Goal: Transaction & Acquisition: Book appointment/travel/reservation

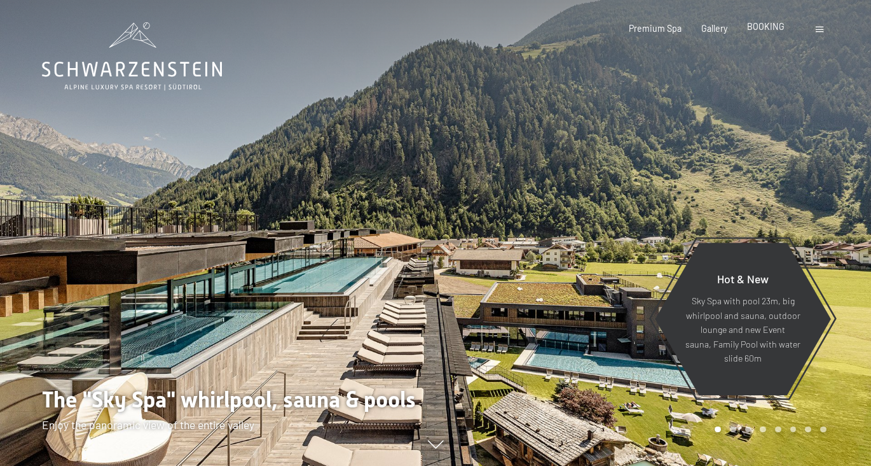
click at [761, 28] on span "BOOKING" at bounding box center [766, 26] width 38 height 11
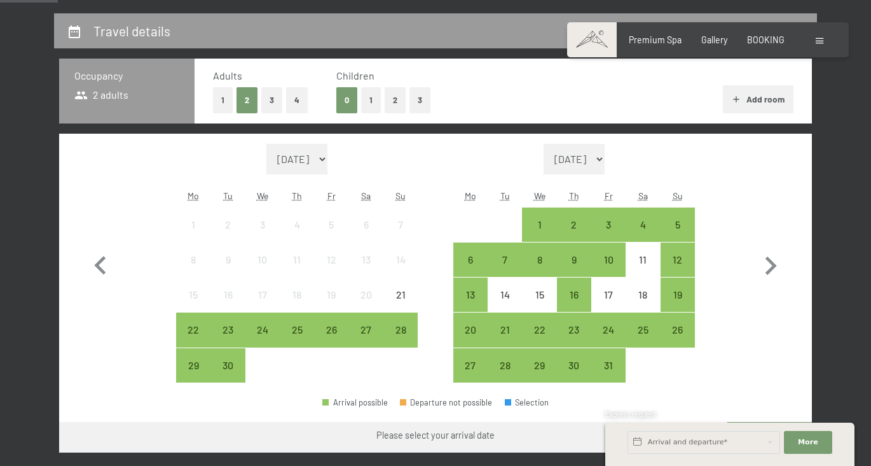
scroll to position [284, 0]
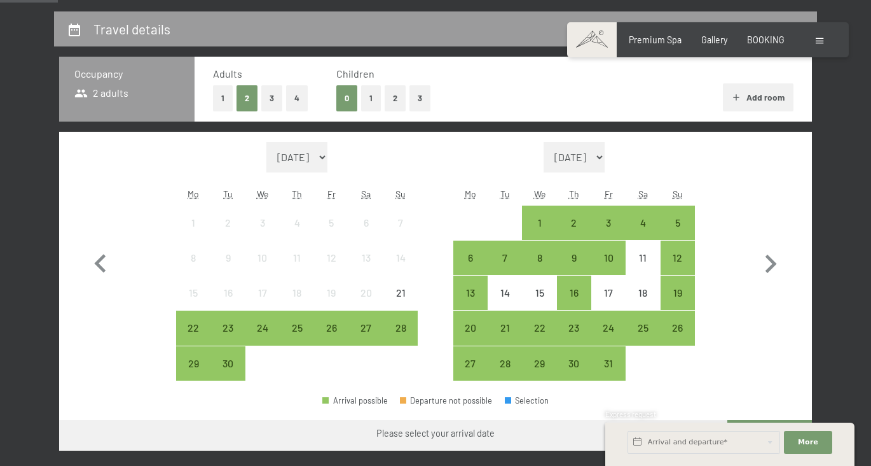
click at [272, 97] on button "3" at bounding box center [271, 98] width 21 height 26
click at [779, 255] on icon "button" at bounding box center [770, 264] width 37 height 37
select select "2025-10-01"
select select "2025-11-01"
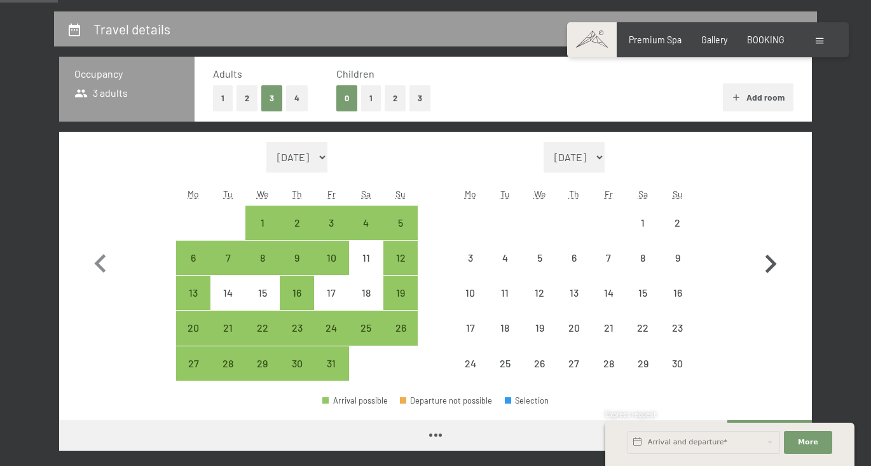
select select "2025-10-01"
select select "2025-11-01"
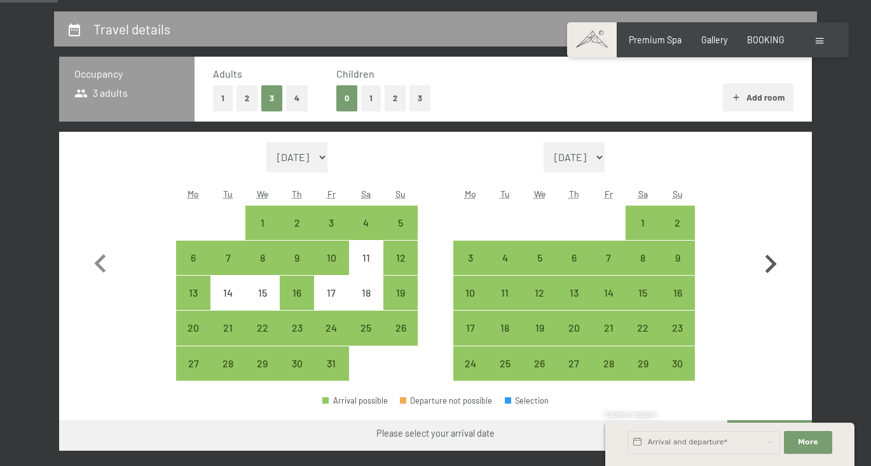
click at [779, 255] on icon "button" at bounding box center [770, 264] width 37 height 37
select select "2025-11-01"
select select "2025-12-01"
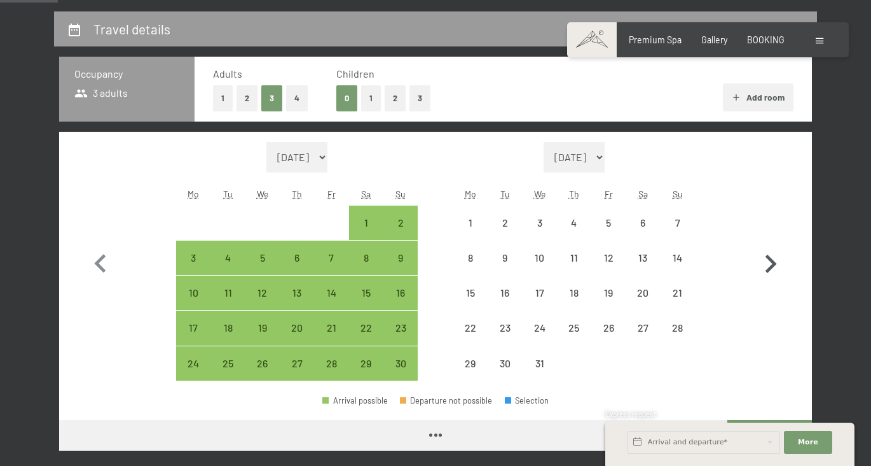
select select "2025-11-01"
select select "2025-12-01"
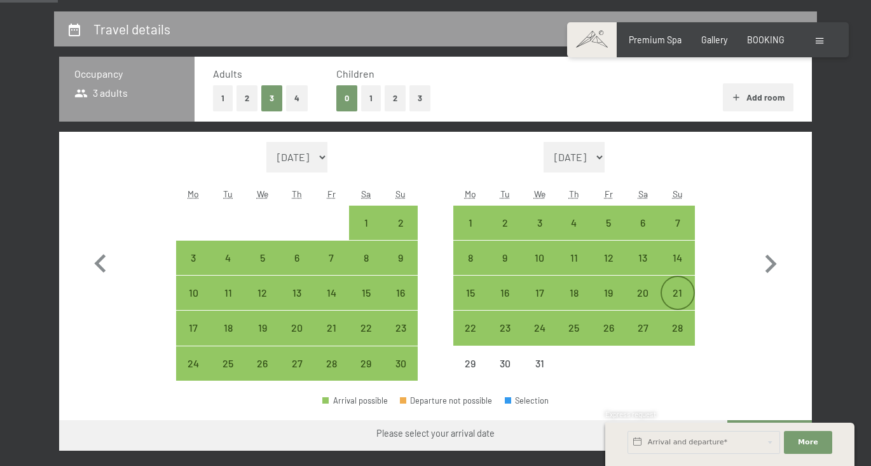
click at [669, 293] on div "21" at bounding box center [678, 304] width 32 height 32
select select "2025-11-01"
select select "2025-12-01"
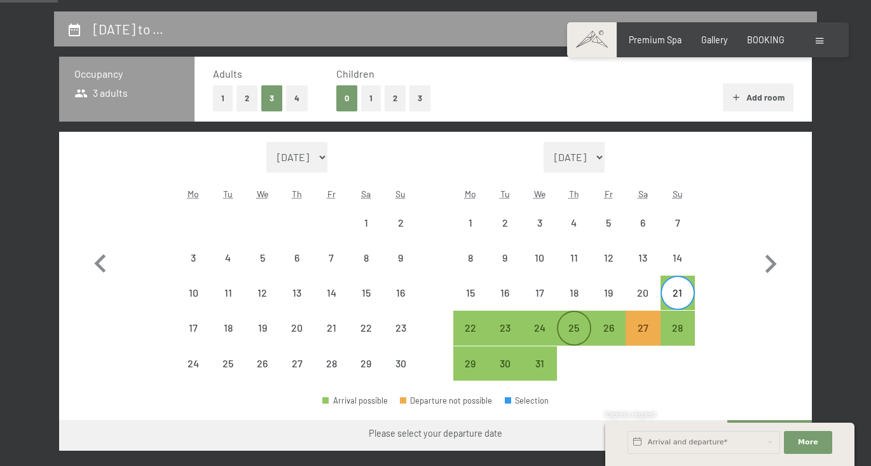
click at [572, 331] on div "25" at bounding box center [574, 338] width 32 height 32
select select "2025-11-01"
select select "2025-12-01"
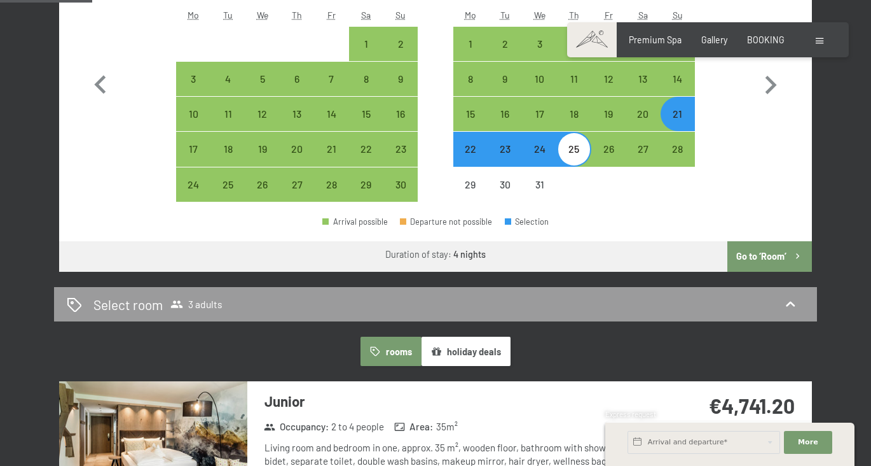
scroll to position [461, 0]
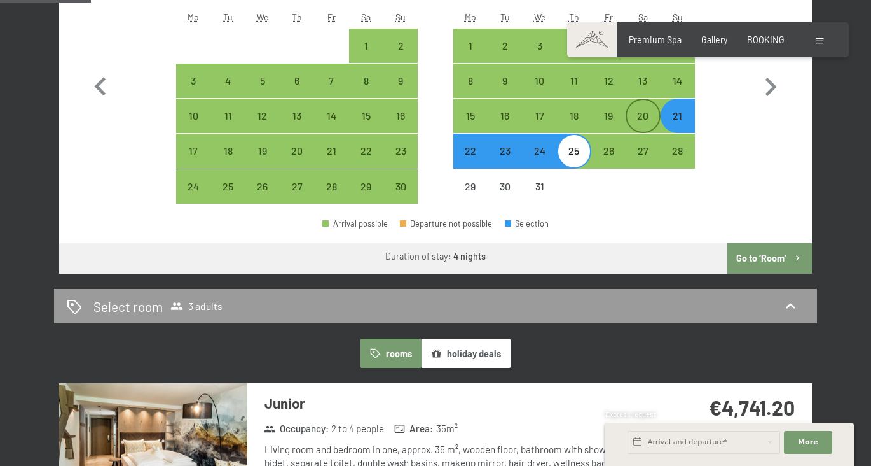
click at [649, 116] on div "20" at bounding box center [643, 127] width 32 height 32
select select "2025-11-01"
select select "2025-12-01"
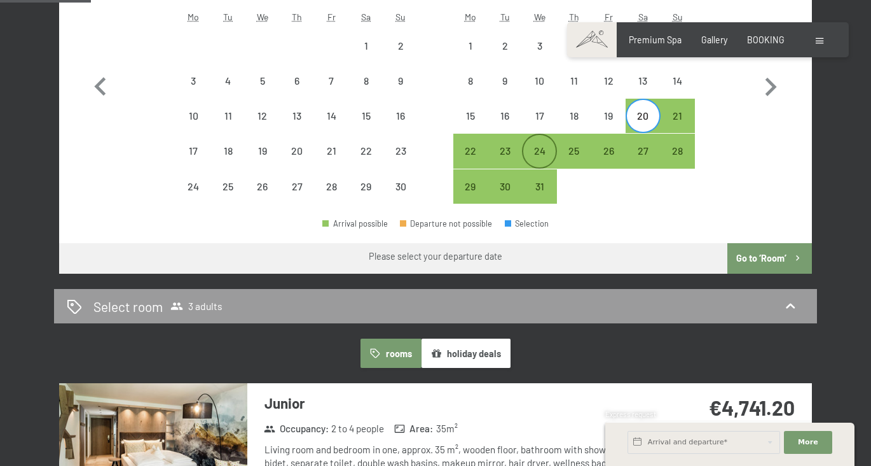
click at [543, 151] on div "24" at bounding box center [539, 162] width 32 height 32
select select "2025-11-01"
select select "2025-12-01"
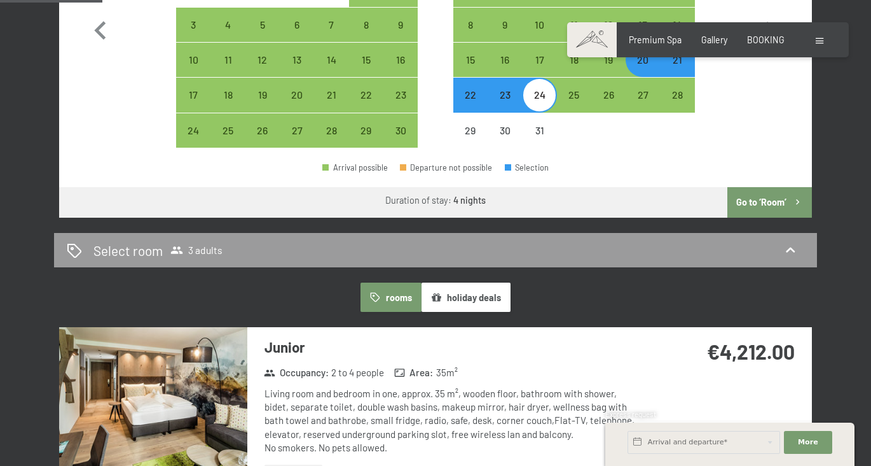
scroll to position [510, 0]
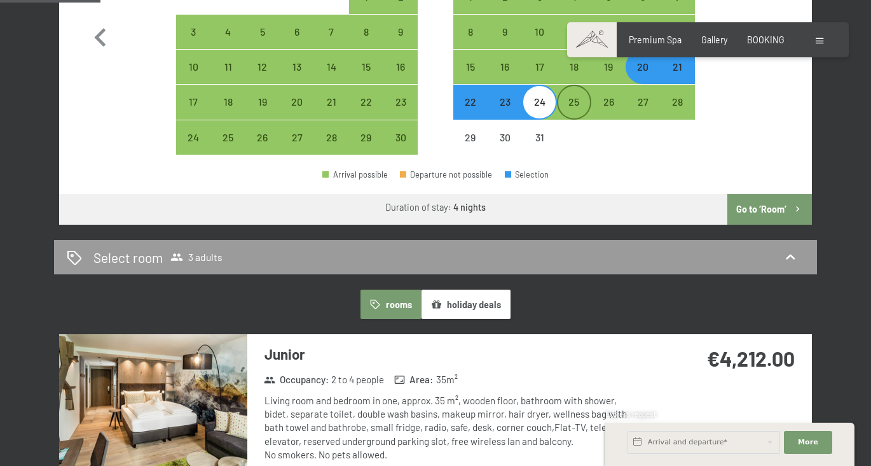
click at [579, 99] on div "25" at bounding box center [574, 113] width 32 height 32
select select "2025-11-01"
select select "2025-12-01"
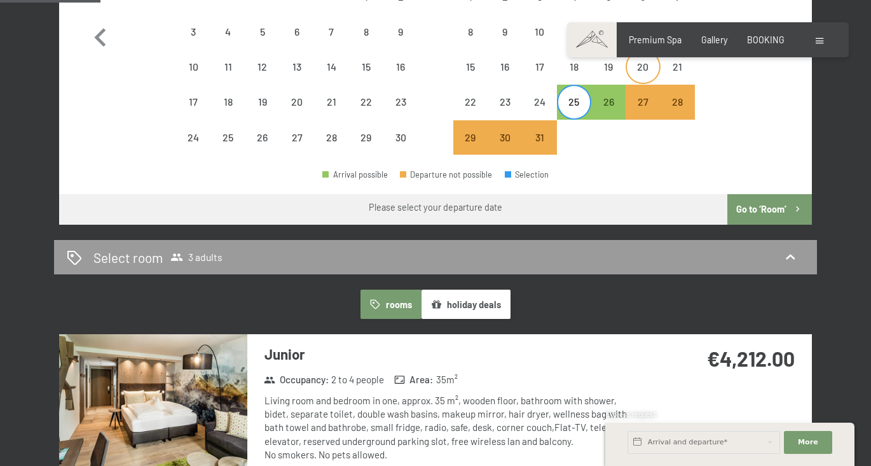
click at [646, 69] on div "20" at bounding box center [643, 78] width 32 height 32
select select "2025-11-01"
select select "2025-12-01"
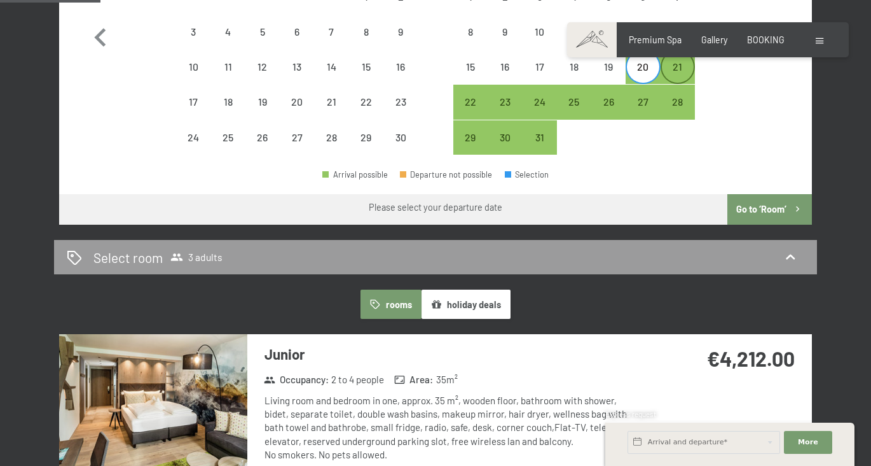
click at [671, 71] on div "21" at bounding box center [678, 78] width 32 height 32
select select "2025-11-01"
select select "2025-12-01"
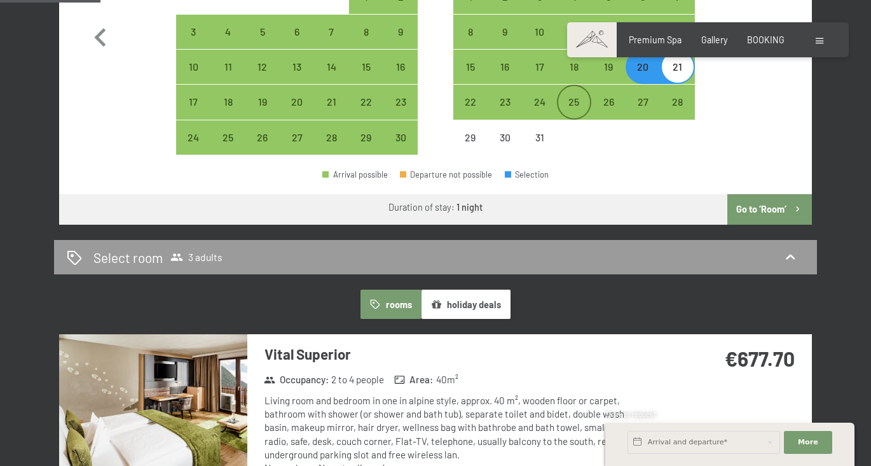
click at [580, 106] on div "25" at bounding box center [574, 113] width 32 height 32
select select "2025-11-01"
select select "2025-12-01"
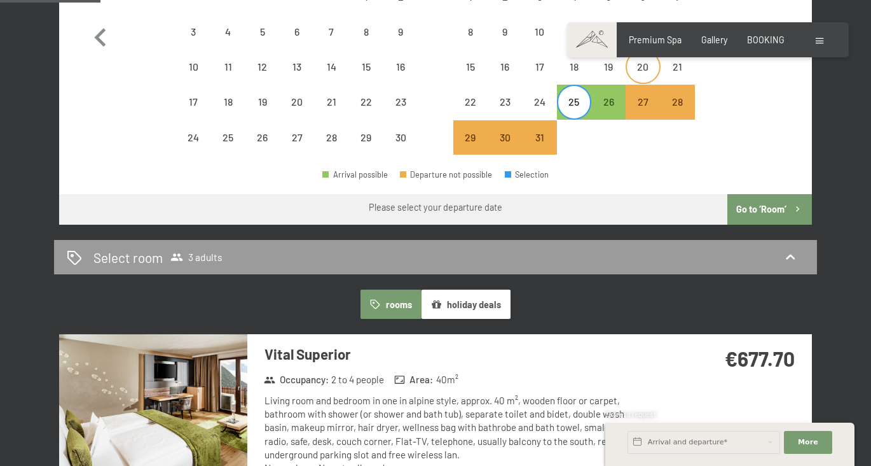
click at [645, 74] on div "20" at bounding box center [643, 78] width 32 height 32
select select "2025-11-01"
select select "2025-12-01"
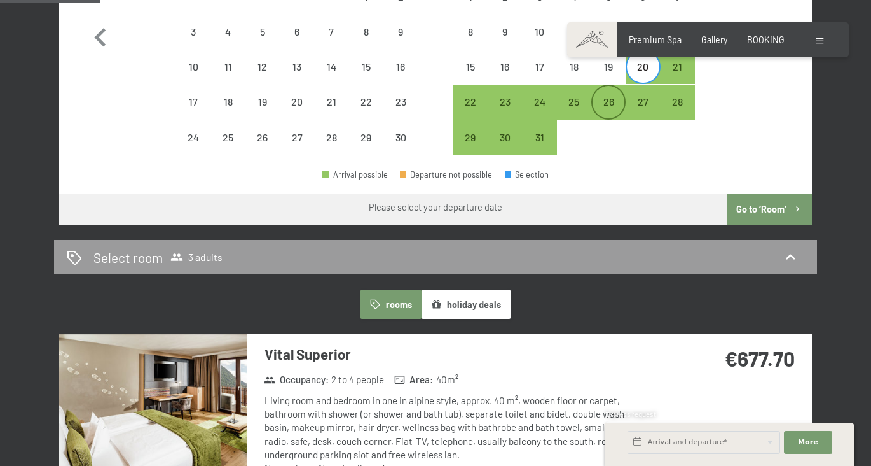
click at [616, 109] on div "26" at bounding box center [609, 113] width 32 height 32
select select "2025-11-01"
select select "2025-12-01"
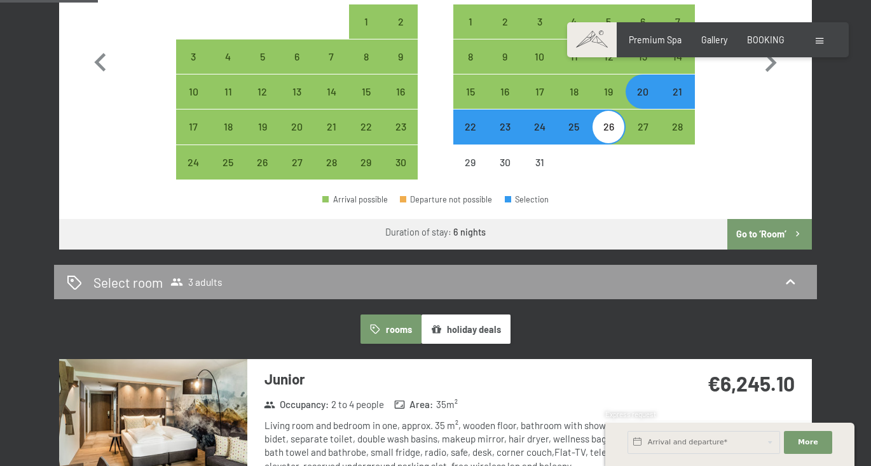
scroll to position [490, 0]
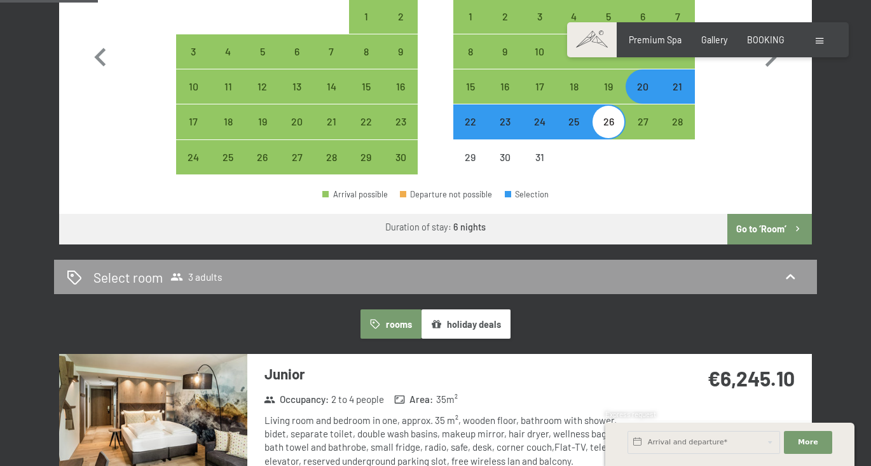
click at [636, 93] on div "20" at bounding box center [643, 97] width 32 height 32
select select "2025-11-01"
select select "2025-12-01"
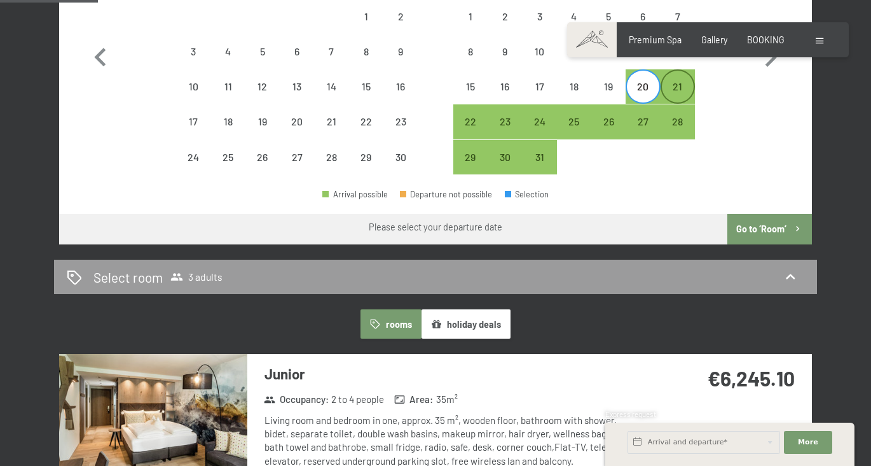
click at [670, 95] on div "21" at bounding box center [678, 97] width 32 height 32
select select "2025-11-01"
select select "2025-12-01"
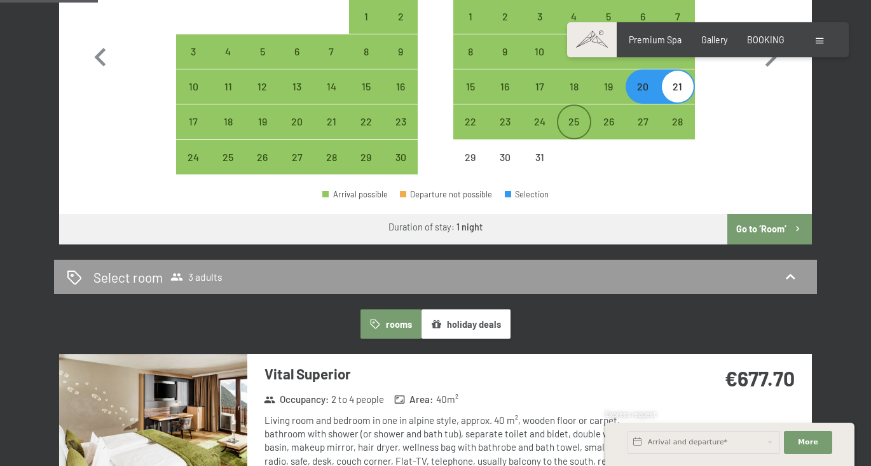
click at [585, 122] on div "25" at bounding box center [574, 132] width 32 height 32
select select "2025-11-01"
select select "2025-12-01"
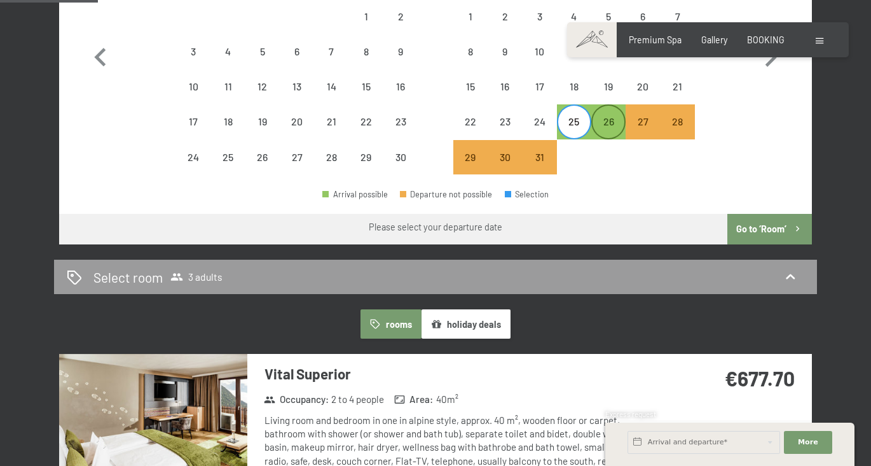
click at [606, 125] on div "26" at bounding box center [609, 132] width 32 height 32
select select "2025-11-01"
select select "2025-12-01"
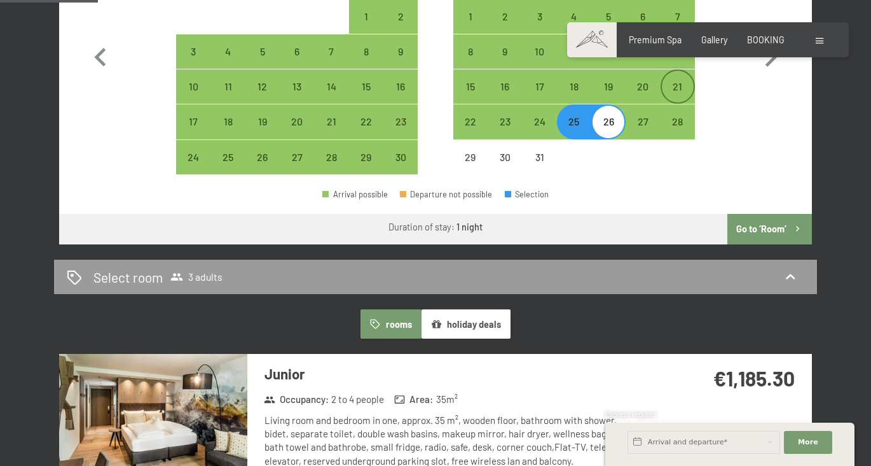
click at [679, 90] on div "21" at bounding box center [678, 97] width 32 height 32
select select "2025-11-01"
select select "2025-12-01"
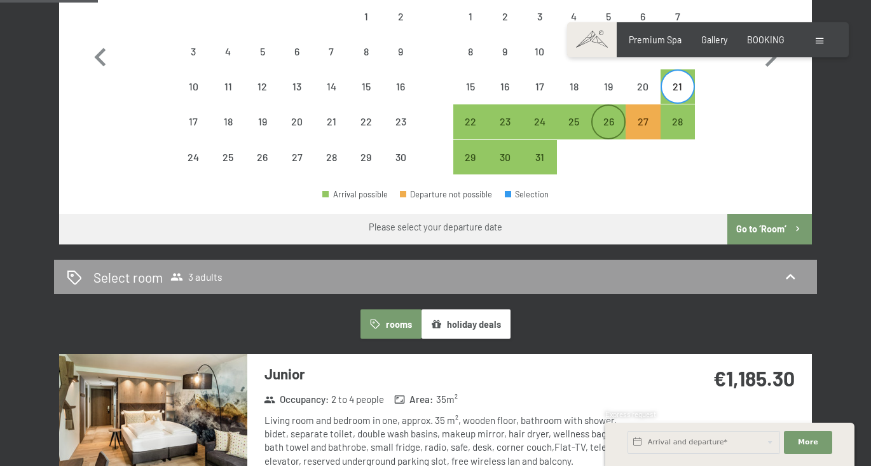
click at [609, 128] on div "26" at bounding box center [609, 132] width 32 height 32
select select "2025-11-01"
select select "2025-12-01"
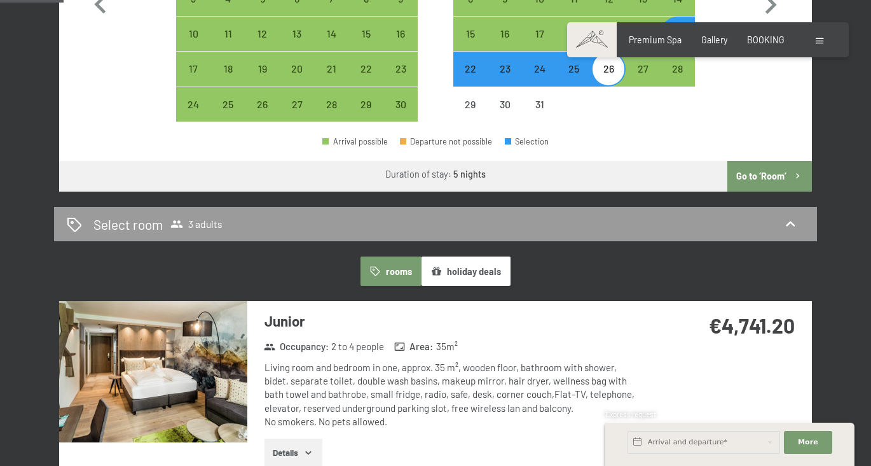
scroll to position [479, 0]
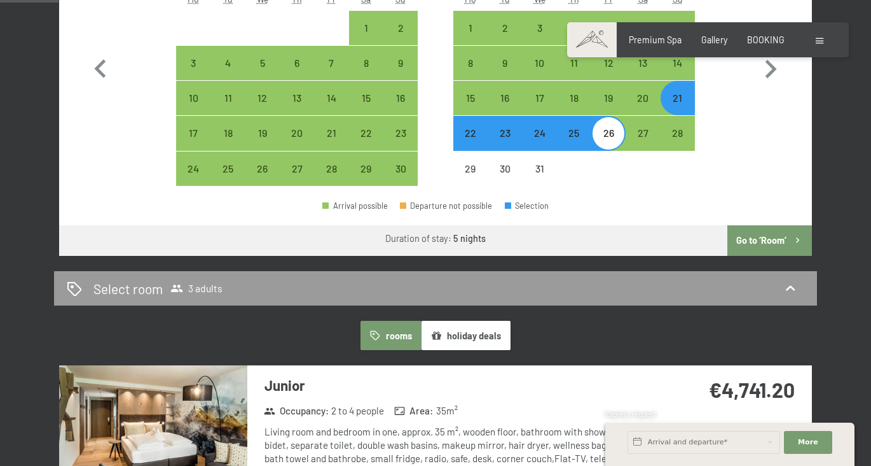
click at [469, 137] on div "22" at bounding box center [471, 144] width 32 height 32
select select "2025-11-01"
select select "2025-12-01"
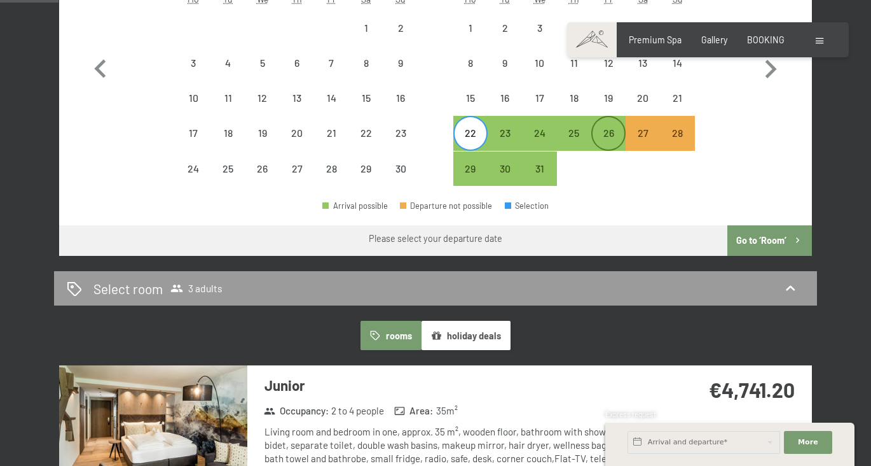
click at [607, 142] on div "26" at bounding box center [609, 144] width 32 height 32
select select "2025-11-01"
select select "2025-12-01"
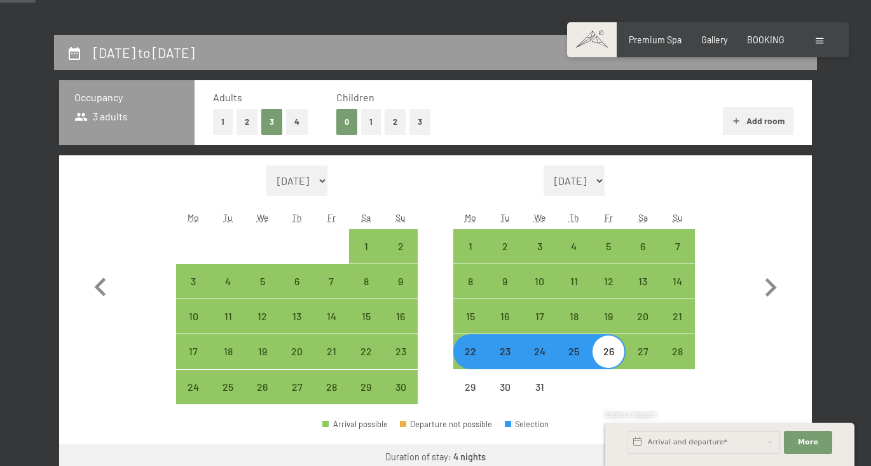
scroll to position [259, 0]
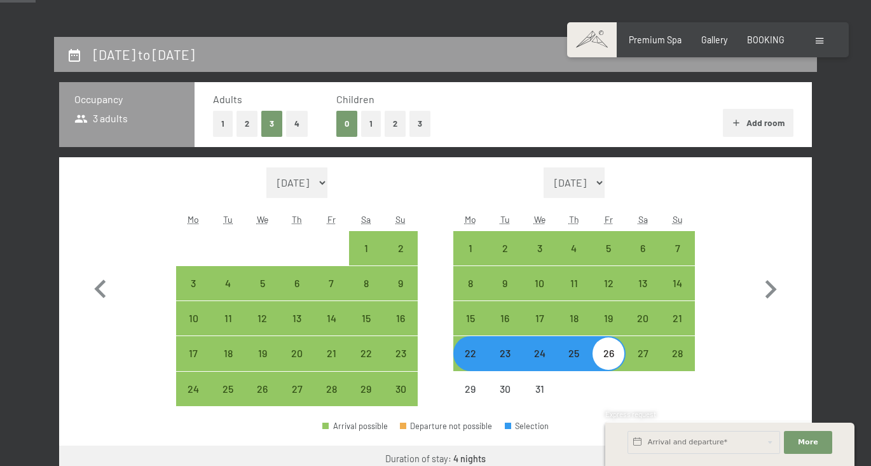
click at [247, 126] on button "2" at bounding box center [247, 124] width 21 height 26
select select "2025-11-01"
select select "2025-12-01"
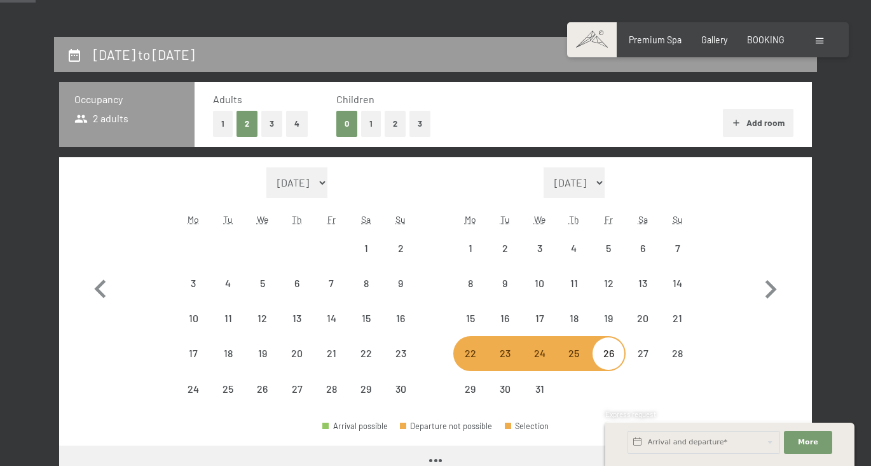
click at [365, 127] on button "1" at bounding box center [371, 124] width 20 height 26
select select "2025-11-01"
select select "2025-12-01"
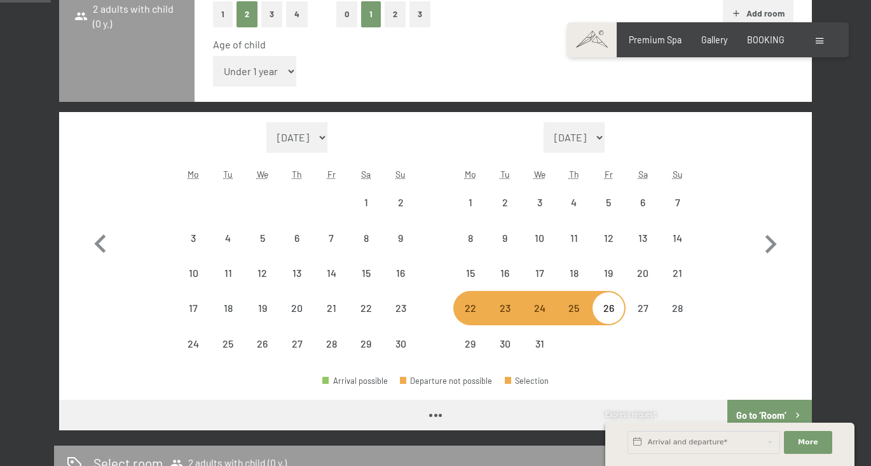
scroll to position [375, 0]
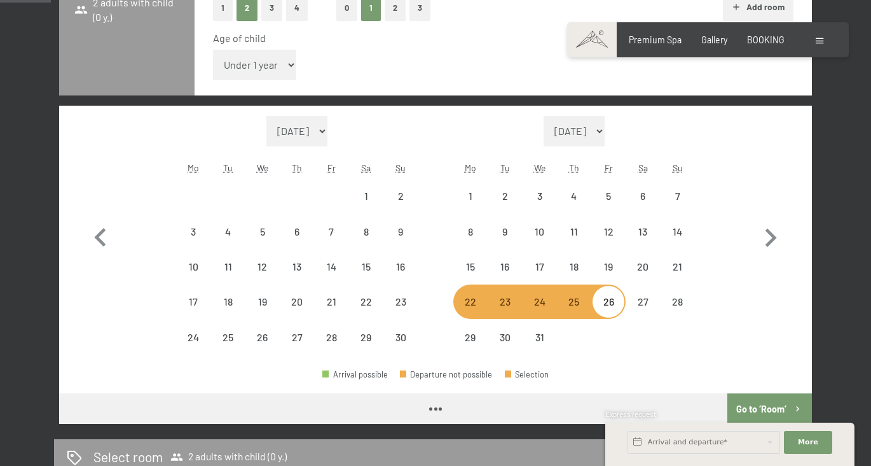
select select "2025-11-01"
select select "2025-12-01"
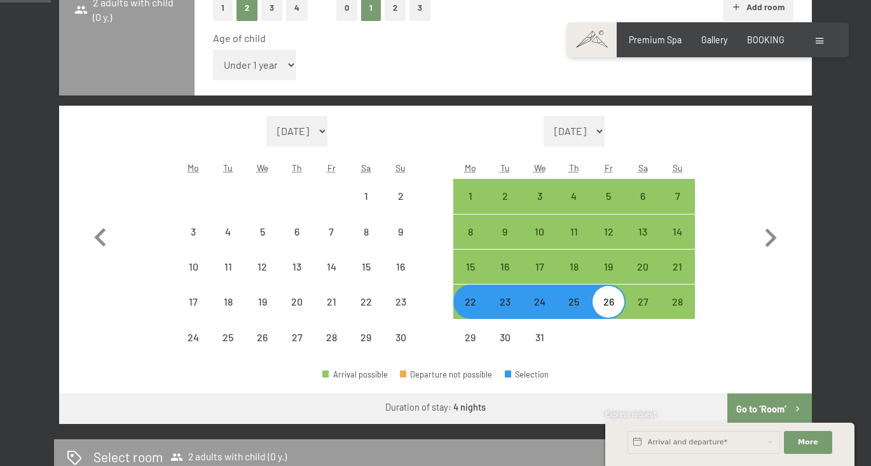
click at [475, 312] on div "22" at bounding box center [471, 312] width 32 height 32
select select "2025-11-01"
select select "2025-12-01"
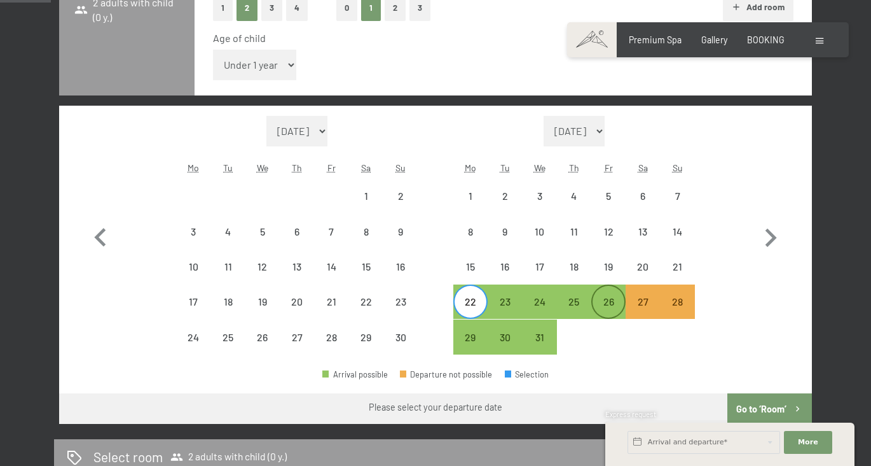
click at [600, 306] on div "26" at bounding box center [609, 312] width 32 height 32
select select "2025-11-01"
select select "2025-12-01"
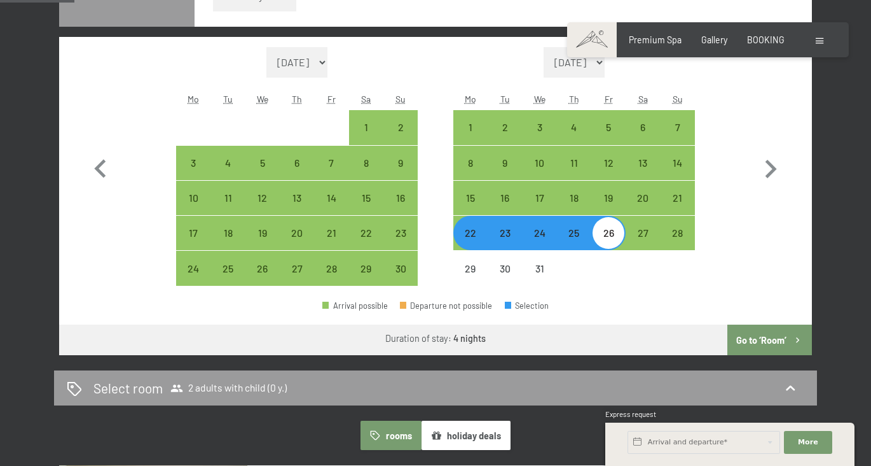
scroll to position [438, 0]
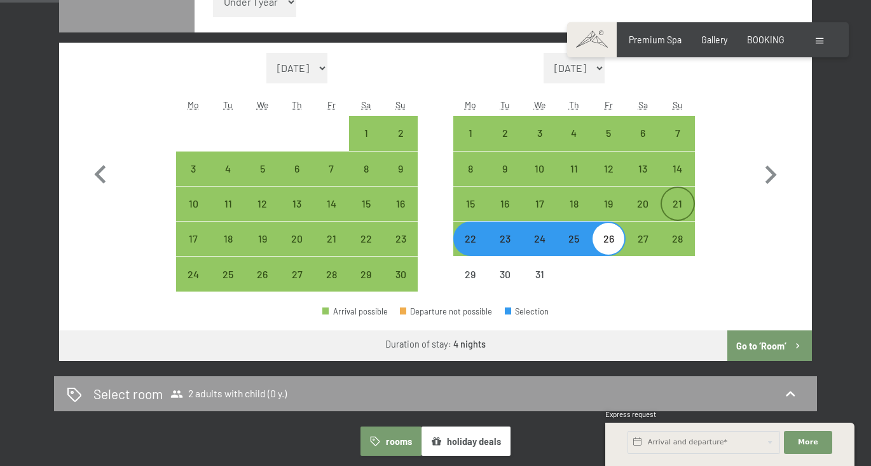
click at [676, 209] on div "21" at bounding box center [678, 214] width 32 height 32
select select "2025-11-01"
select select "2025-12-01"
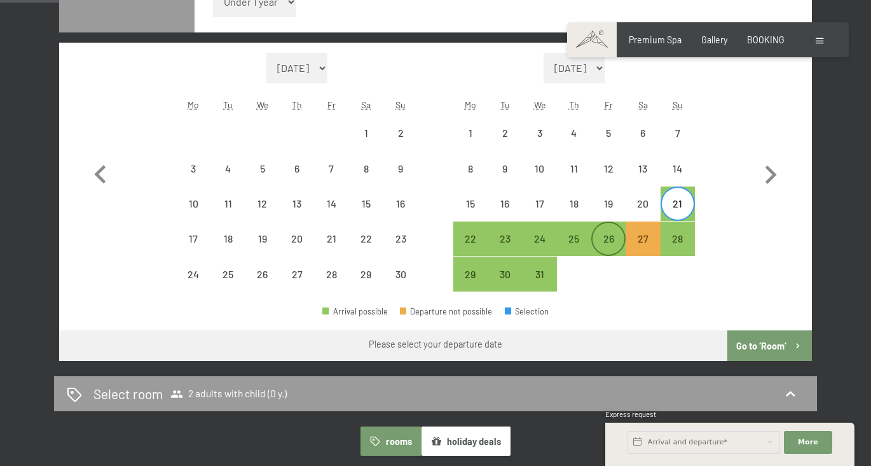
click at [606, 249] on div "26" at bounding box center [609, 249] width 32 height 32
select select "2025-11-01"
select select "2025-12-01"
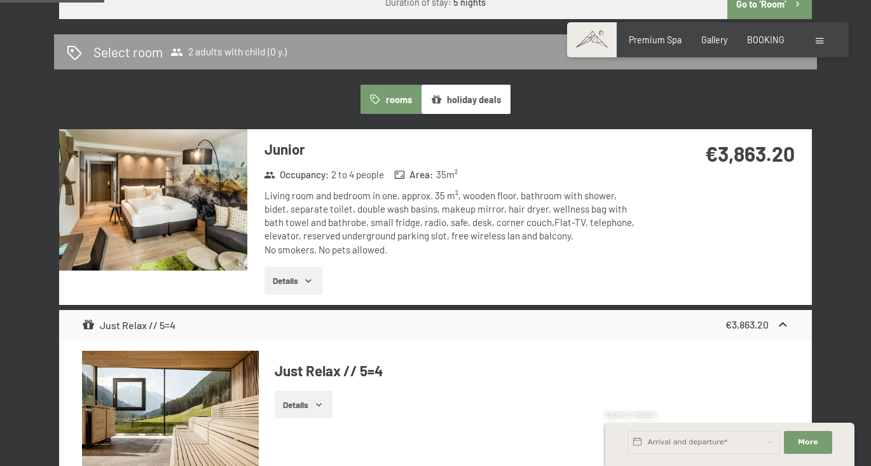
scroll to position [1329, 0]
